Goal: Transaction & Acquisition: Obtain resource

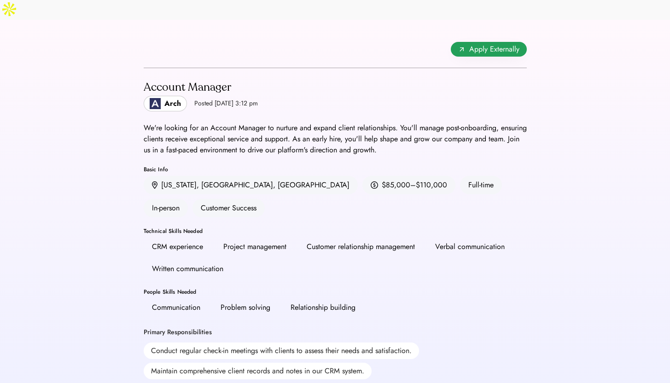
click at [479, 44] on span "Apply Externally" at bounding box center [494, 49] width 50 height 11
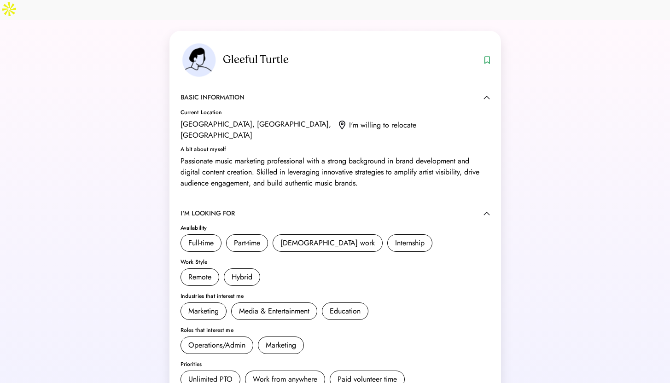
click at [238, 52] on div "Gleeful Turtle" at bounding box center [351, 59] width 256 height 15
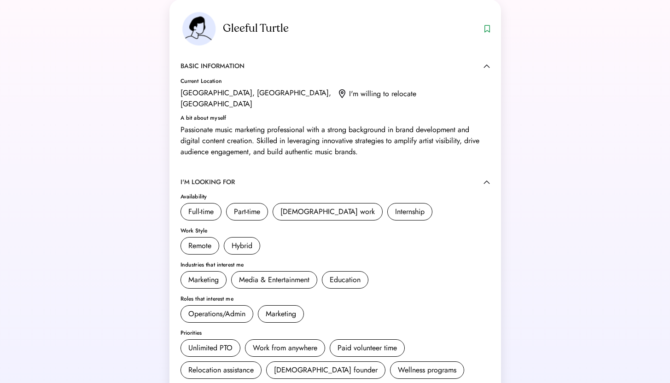
click at [199, 206] on div "Full-time" at bounding box center [200, 211] width 25 height 11
click at [204, 206] on div "Full-time" at bounding box center [200, 211] width 25 height 11
click at [216, 87] on div "[GEOGRAPHIC_DATA], [GEOGRAPHIC_DATA], [GEOGRAPHIC_DATA]" at bounding box center [255, 98] width 151 height 22
click at [203, 14] on img at bounding box center [198, 29] width 37 height 36
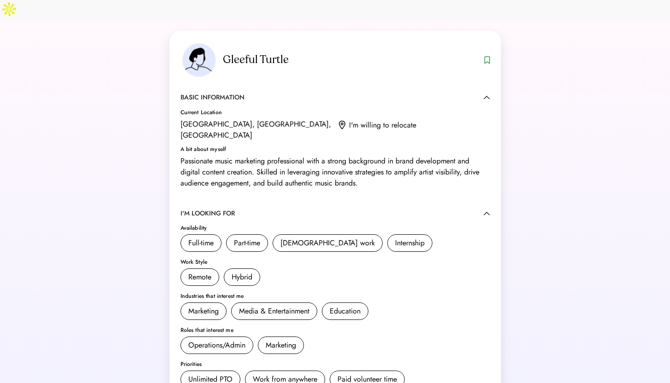
click at [239, 52] on div "Gleeful Turtle" at bounding box center [351, 59] width 256 height 15
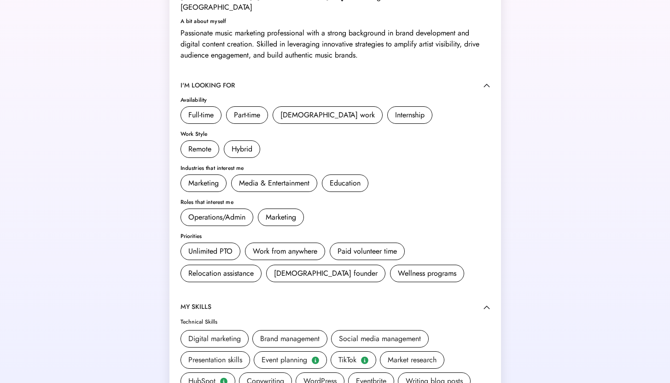
scroll to position [164, 0]
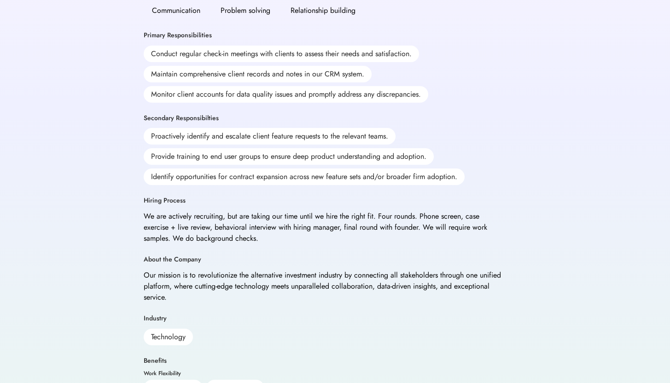
scroll to position [361, 0]
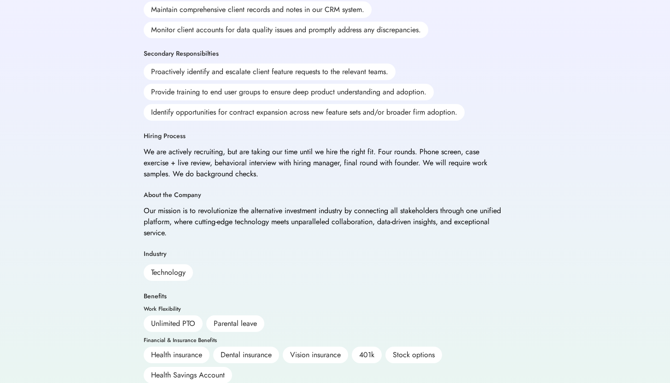
click at [186, 347] on div "Health insurance" at bounding box center [177, 355] width 66 height 17
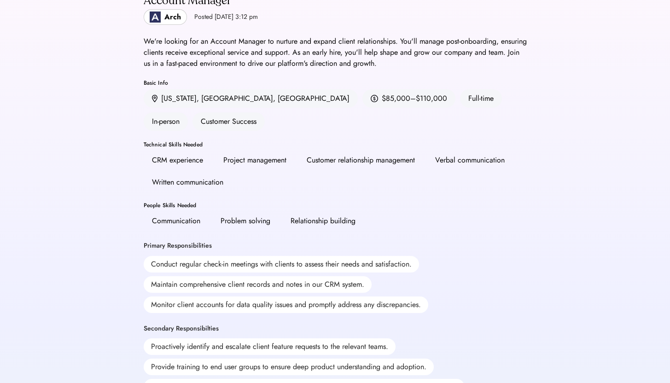
scroll to position [0, 0]
